Goal: Navigation & Orientation: Find specific page/section

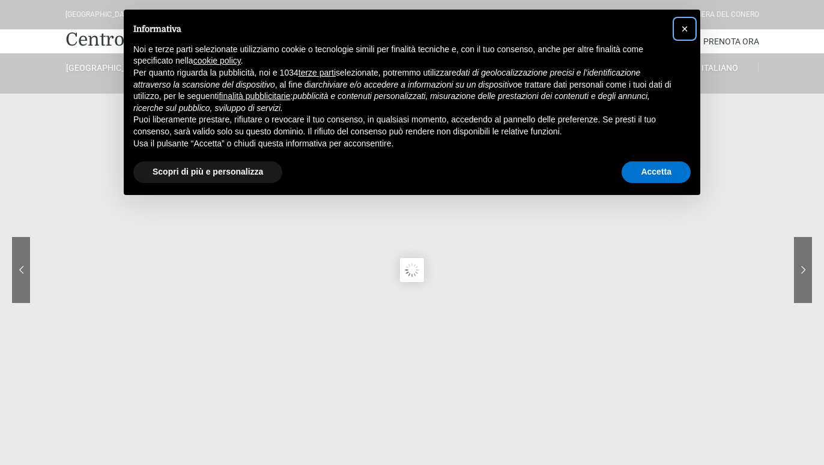
click at [680, 27] on button "×" at bounding box center [684, 28] width 19 height 19
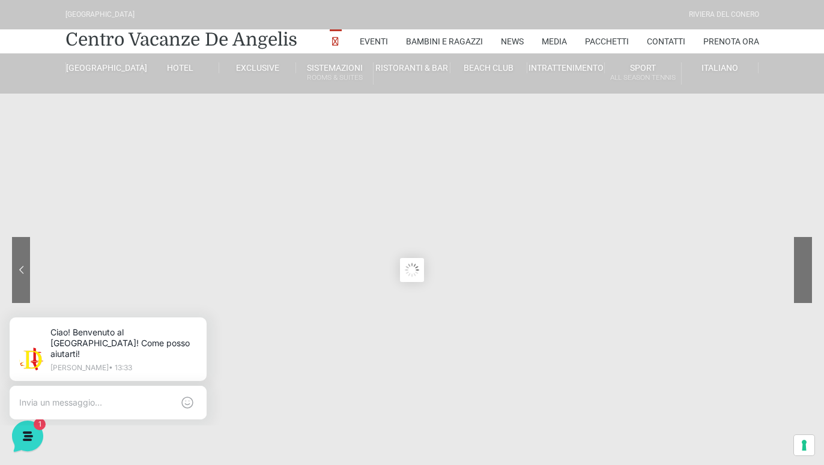
click at [805, 265] on sr7-nav-img-live at bounding box center [758, 270] width 108 height 66
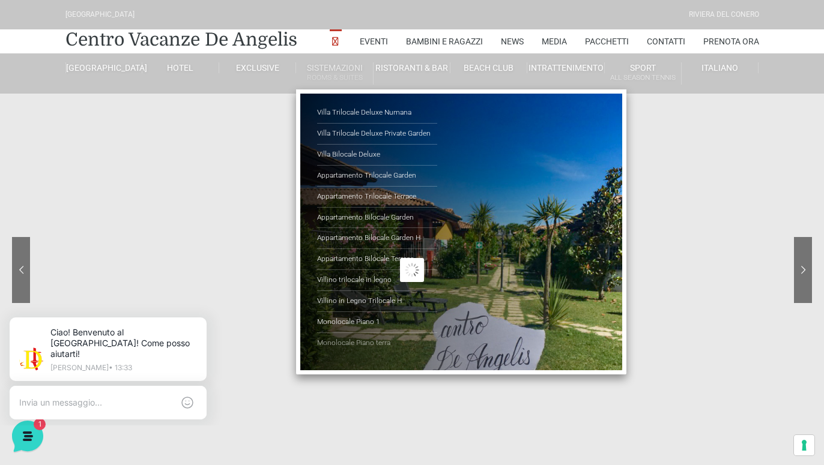
click at [357, 342] on link "Monolocale Piano terra" at bounding box center [377, 343] width 120 height 20
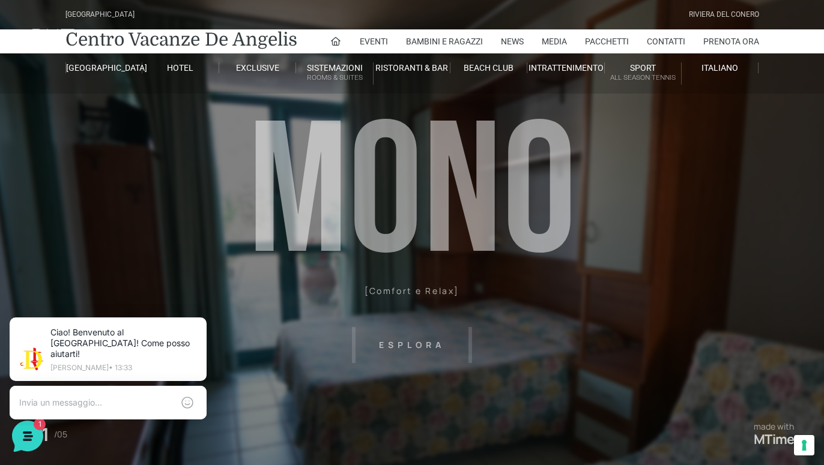
drag, startPoint x: 271, startPoint y: 174, endPoint x: 496, endPoint y: 234, distance: 232.7
click at [496, 234] on header "[GEOGRAPHIC_DATA] [GEOGRAPHIC_DATA] Centro Vacanze [GEOGRAPHIC_DATA] Eventi Mis…" at bounding box center [412, 270] width 824 height 541
click at [411, 340] on header "[GEOGRAPHIC_DATA] [GEOGRAPHIC_DATA] Centro Vacanze [GEOGRAPHIC_DATA] Eventi Mis…" at bounding box center [412, 270] width 824 height 541
click at [402, 341] on header "[GEOGRAPHIC_DATA] [GEOGRAPHIC_DATA] Centro Vacanze [GEOGRAPHIC_DATA] Eventi Mis…" at bounding box center [412, 270] width 824 height 541
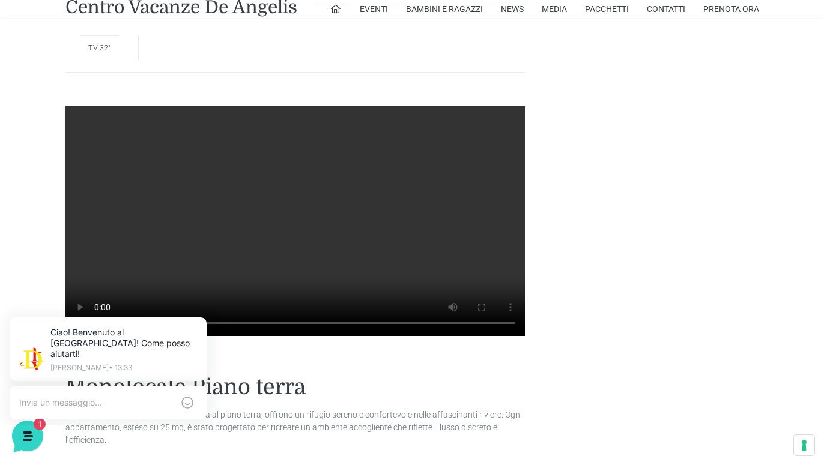
scroll to position [919, 0]
